Goal: Information Seeking & Learning: Learn about a topic

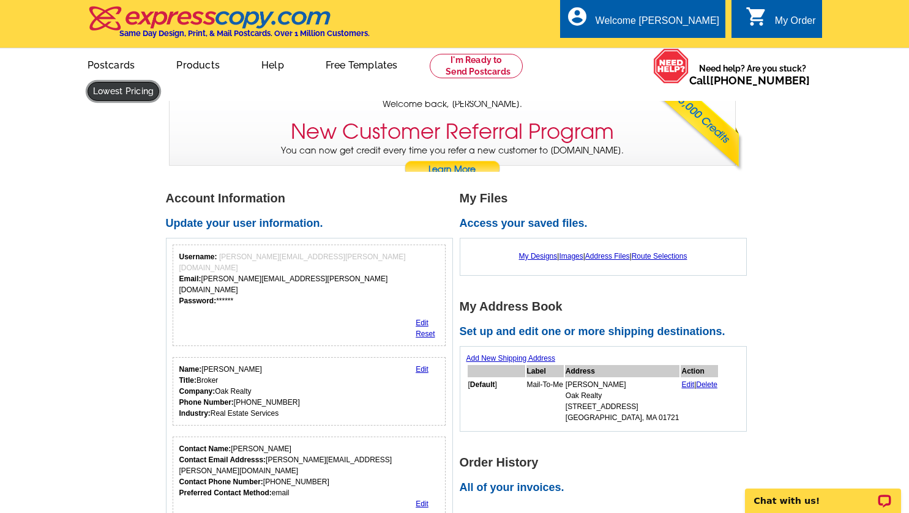
click at [160, 82] on link at bounding box center [123, 91] width 72 height 19
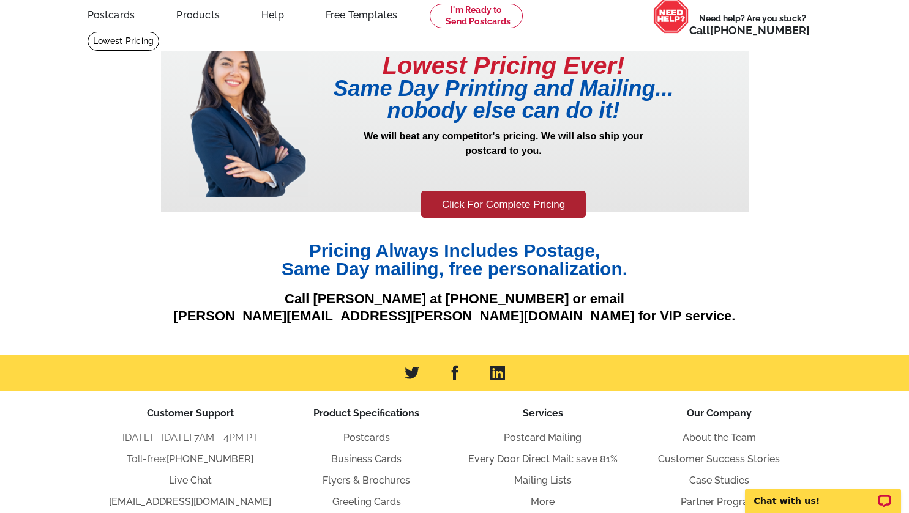
scroll to position [61, 0]
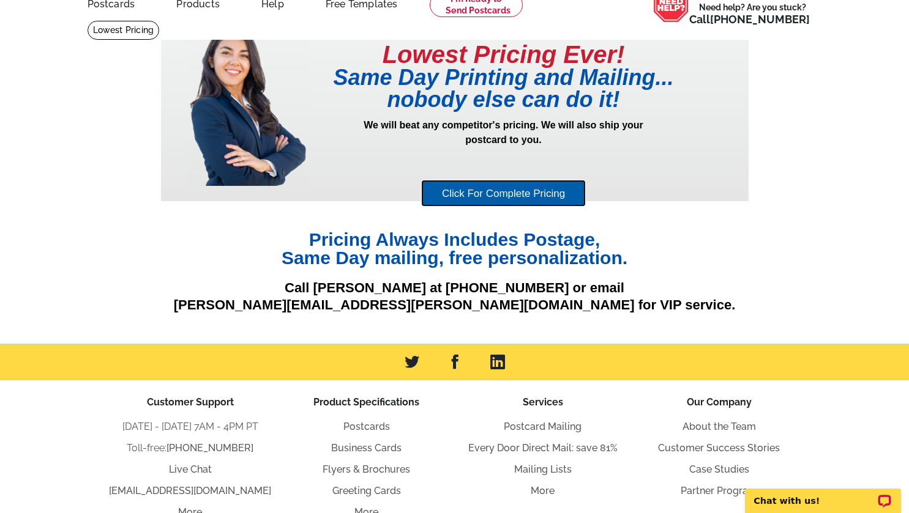
click at [521, 191] on link "Click For Complete Pricing" at bounding box center [503, 194] width 165 height 28
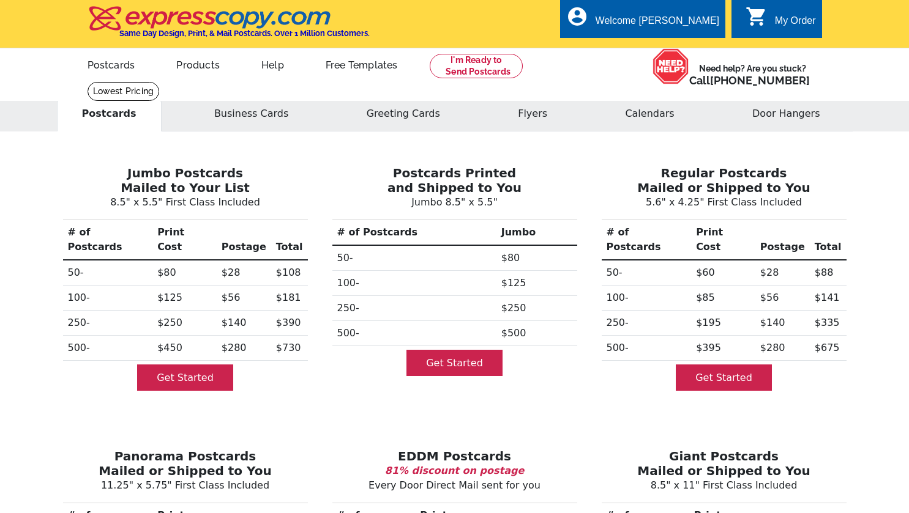
click at [310, 174] on div "Jumbo Postcards Mailed to Your List 8.5" x 5.5" First Class Included # of Postc…" at bounding box center [185, 275] width 269 height 259
